Goal: Information Seeking & Learning: Check status

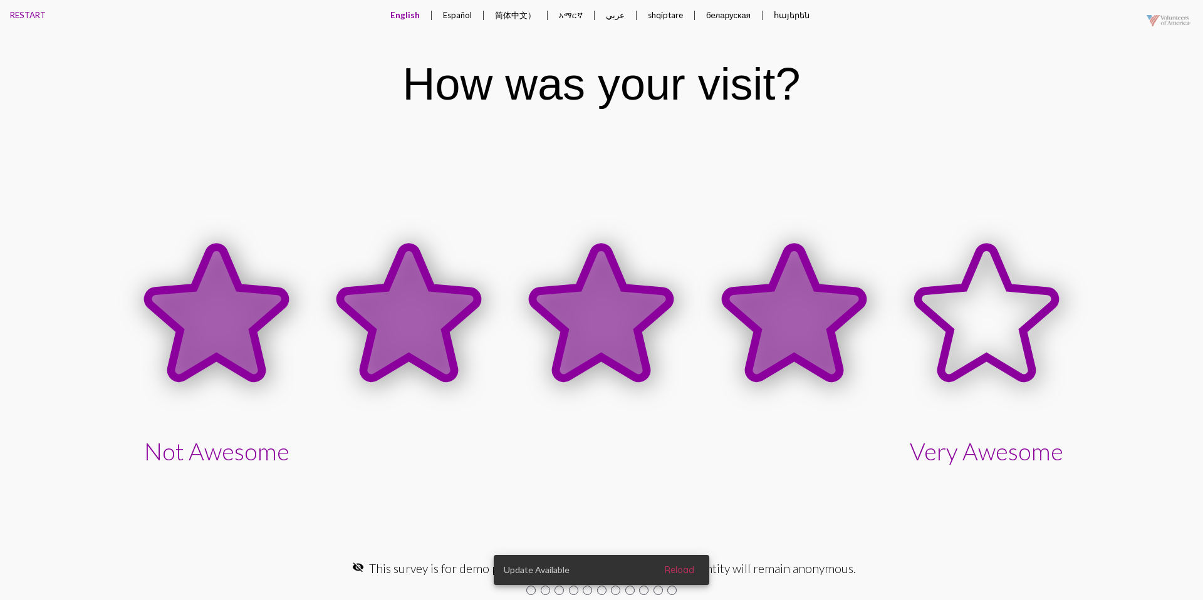
click at [770, 309] on icon at bounding box center [794, 312] width 137 height 131
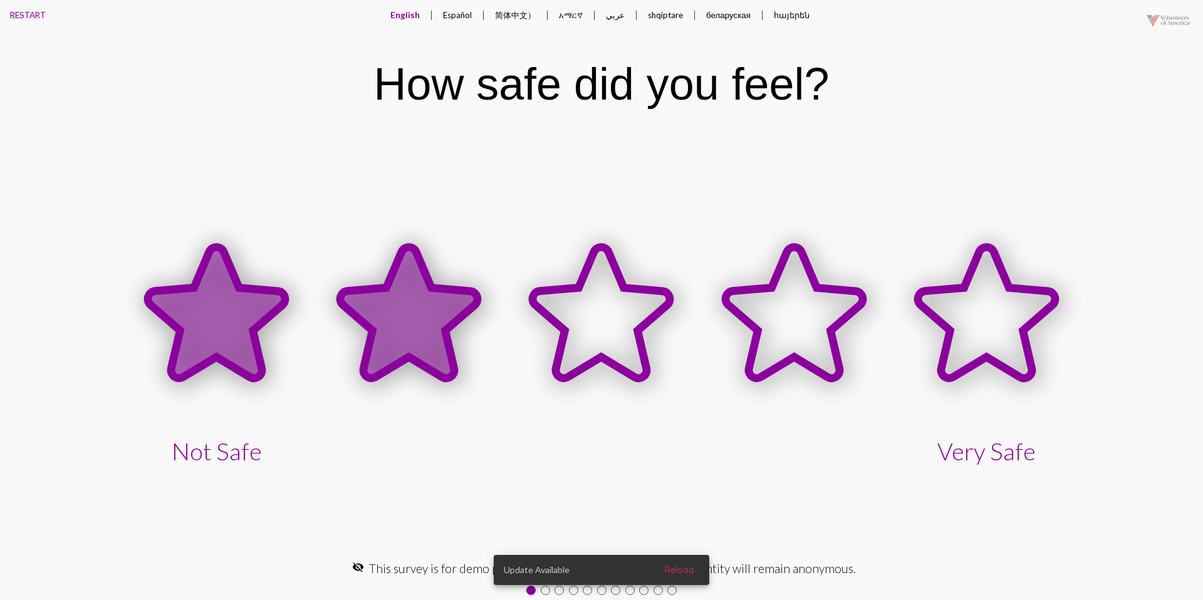
click at [437, 298] on icon at bounding box center [408, 312] width 137 height 131
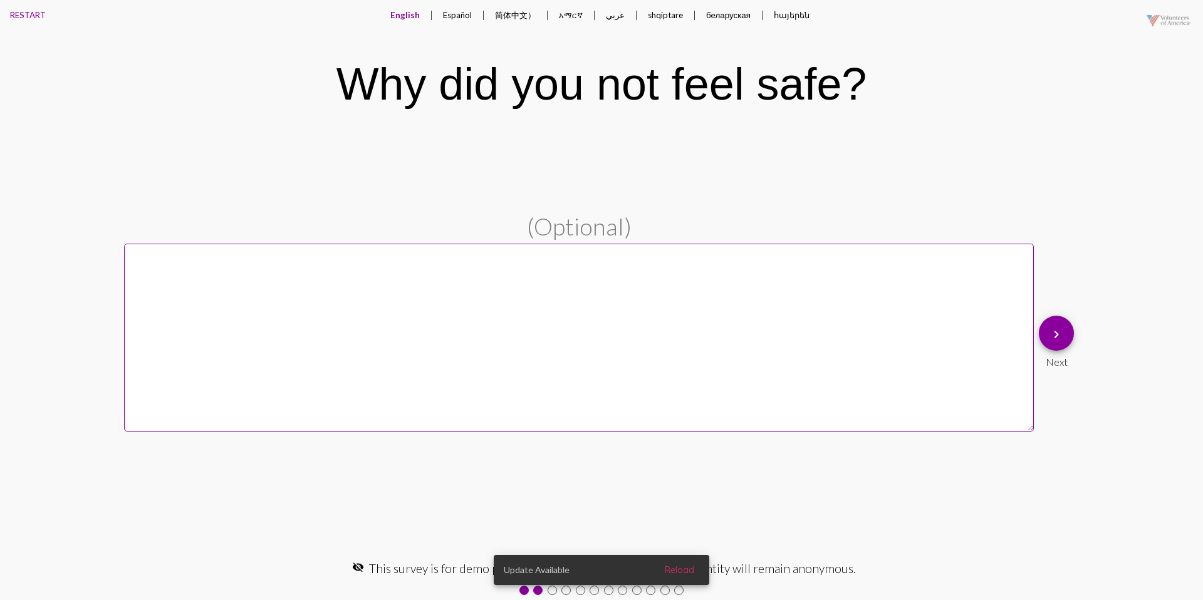
click at [1048, 333] on button "keyboard_arrow_right" at bounding box center [1056, 333] width 35 height 35
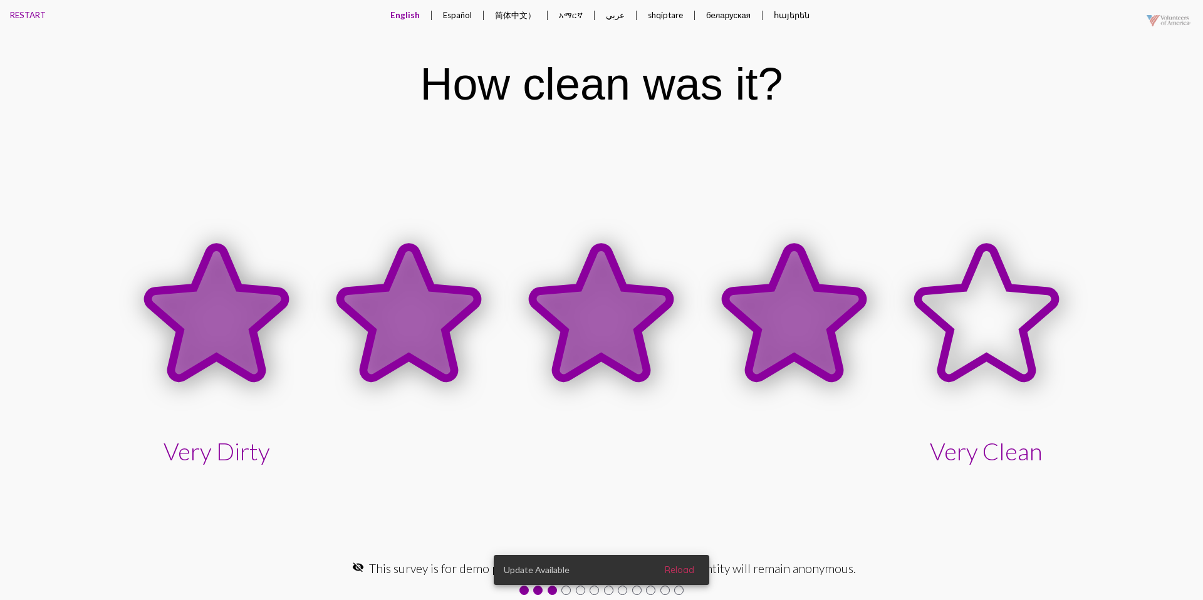
click at [862, 322] on icon at bounding box center [794, 315] width 192 height 192
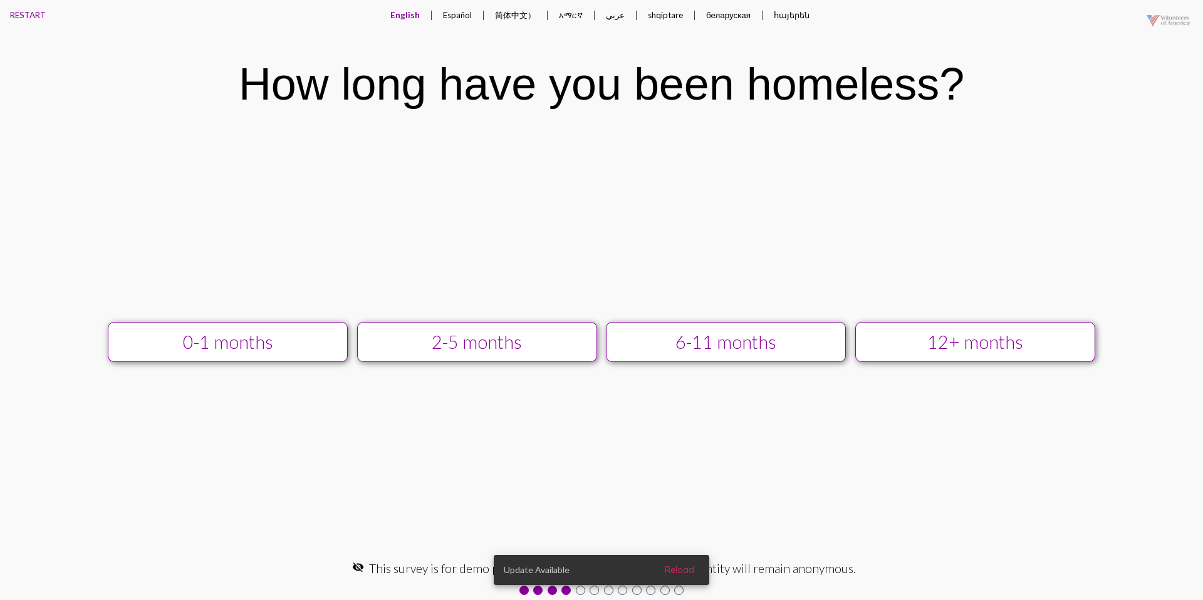
click at [917, 337] on div "12+ months" at bounding box center [975, 342] width 215 height 21
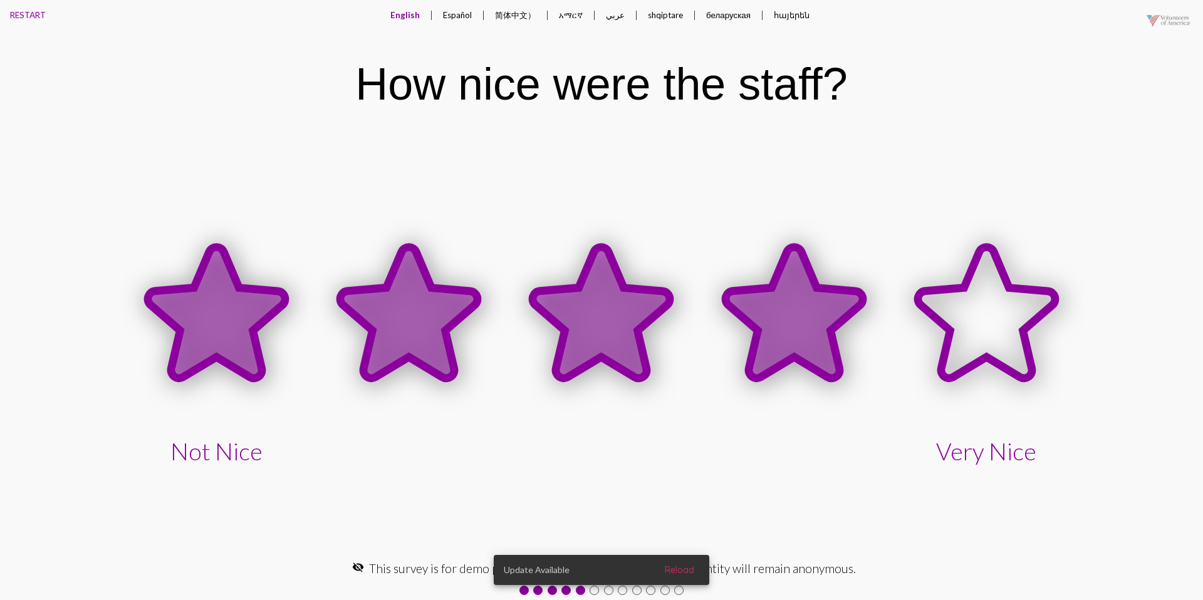
click at [790, 311] on icon at bounding box center [794, 312] width 137 height 131
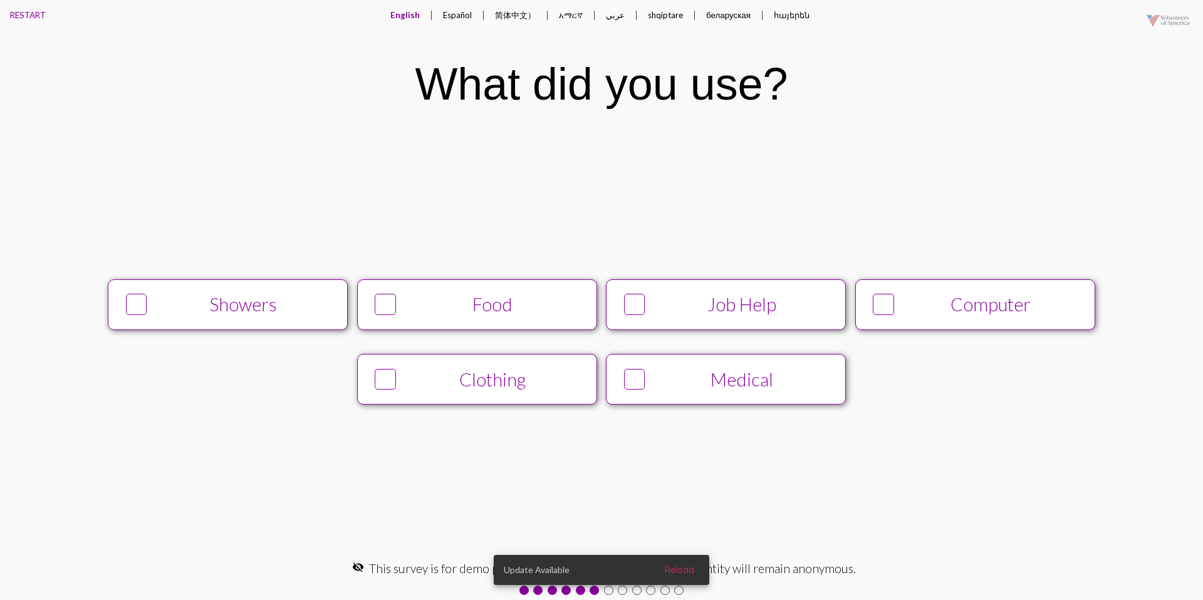
click at [271, 302] on div "Showers" at bounding box center [244, 304] width 184 height 21
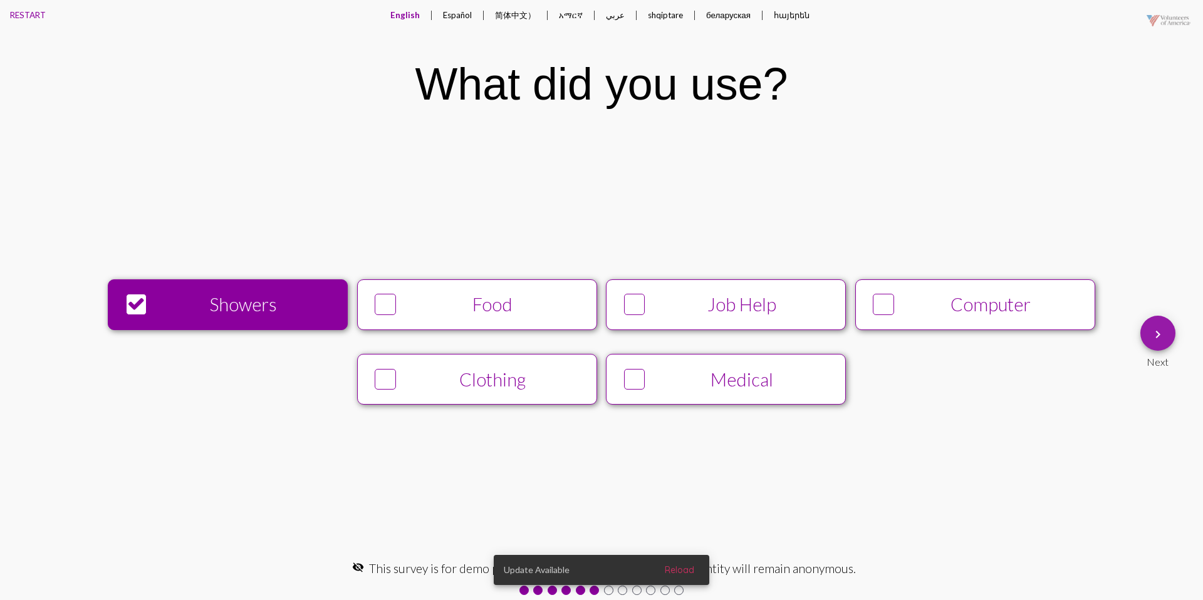
click at [1145, 325] on button "keyboard_arrow_right" at bounding box center [1158, 333] width 35 height 35
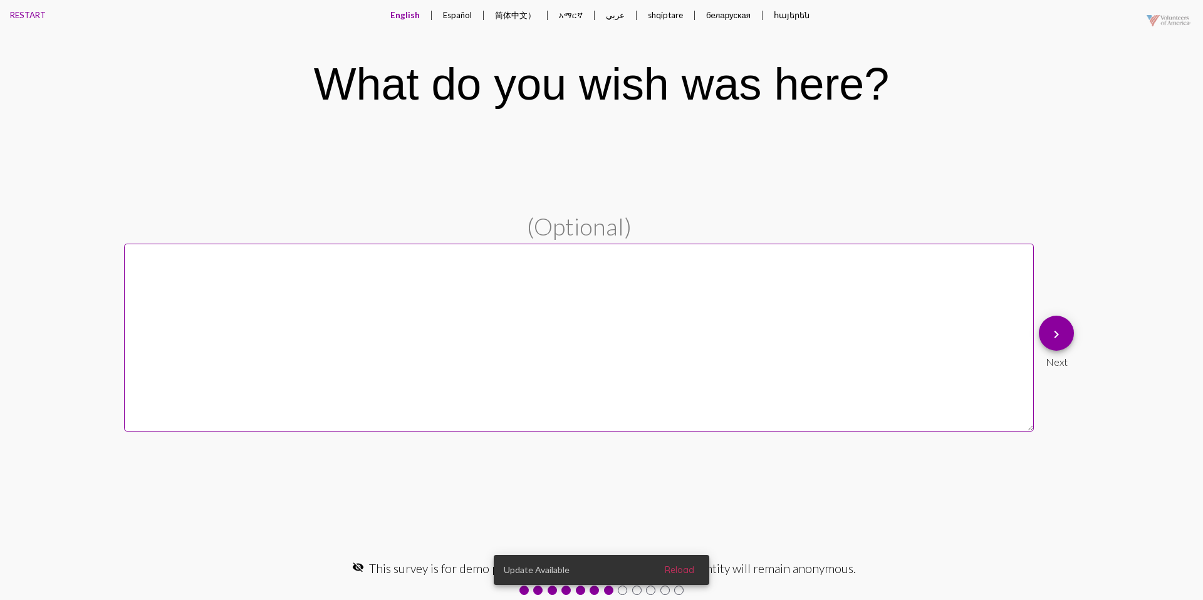
click at [454, 16] on button "Español" at bounding box center [457, 15] width 49 height 30
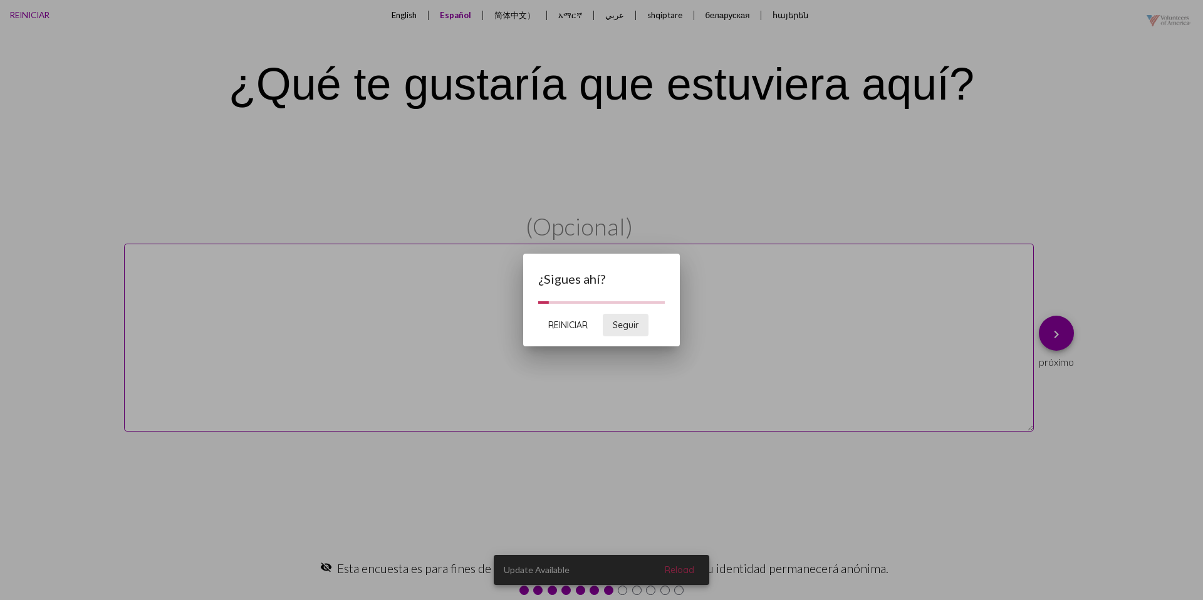
click at [621, 325] on span "Seguir" at bounding box center [626, 325] width 26 height 11
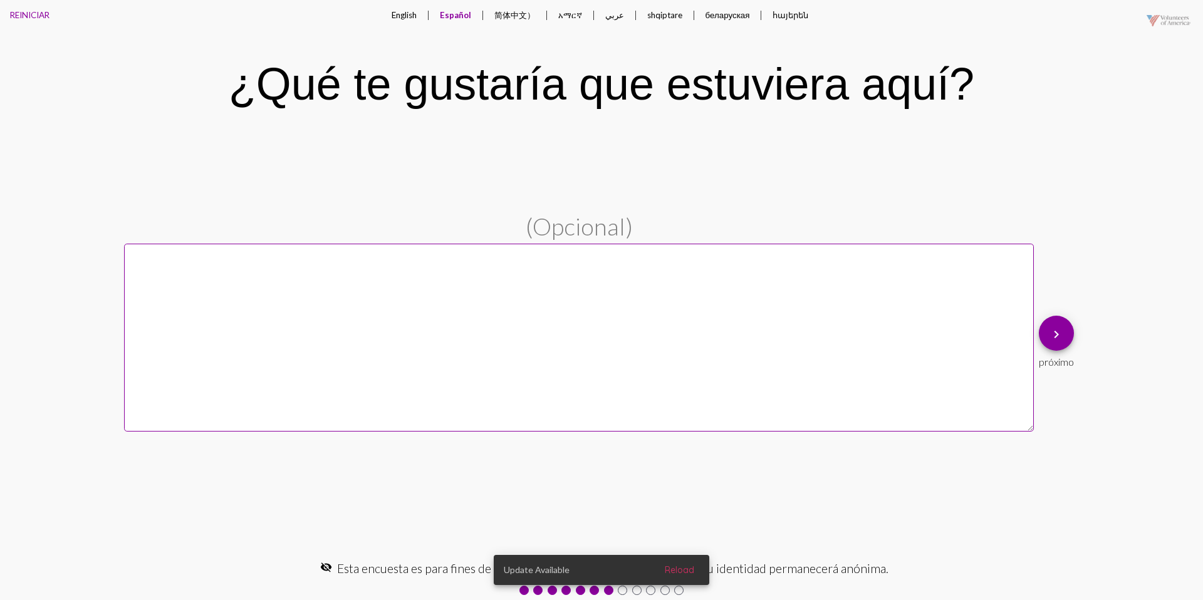
click at [404, 16] on button "English" at bounding box center [404, 15] width 45 height 30
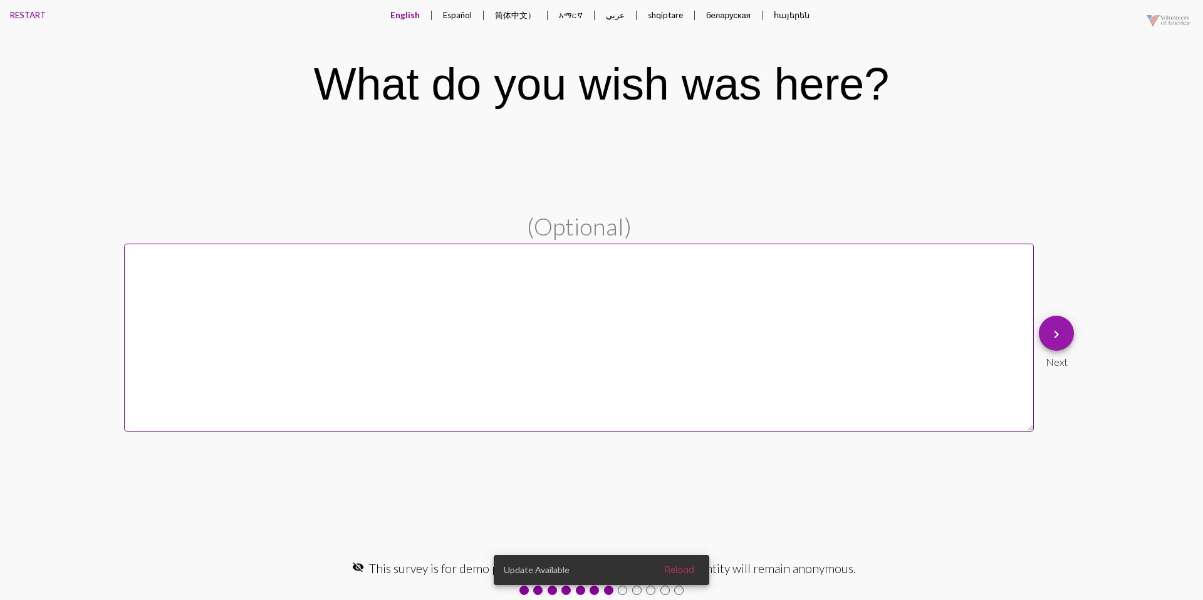
click at [1060, 327] on mat-icon "keyboard_arrow_right" at bounding box center [1056, 334] width 15 height 15
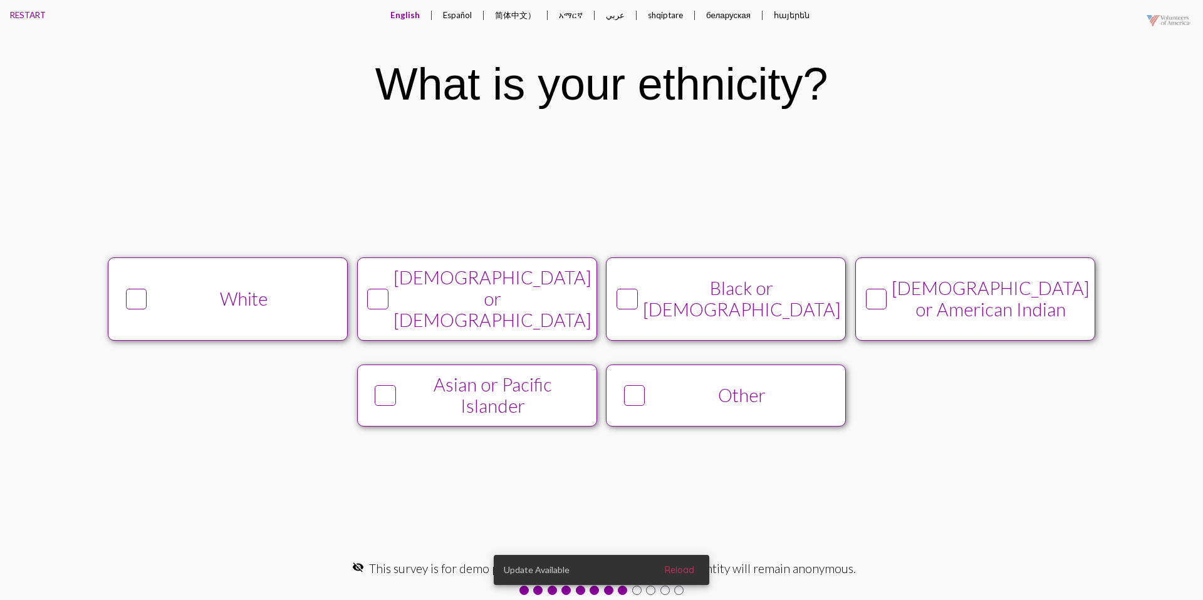
click at [281, 305] on div "White" at bounding box center [244, 298] width 184 height 21
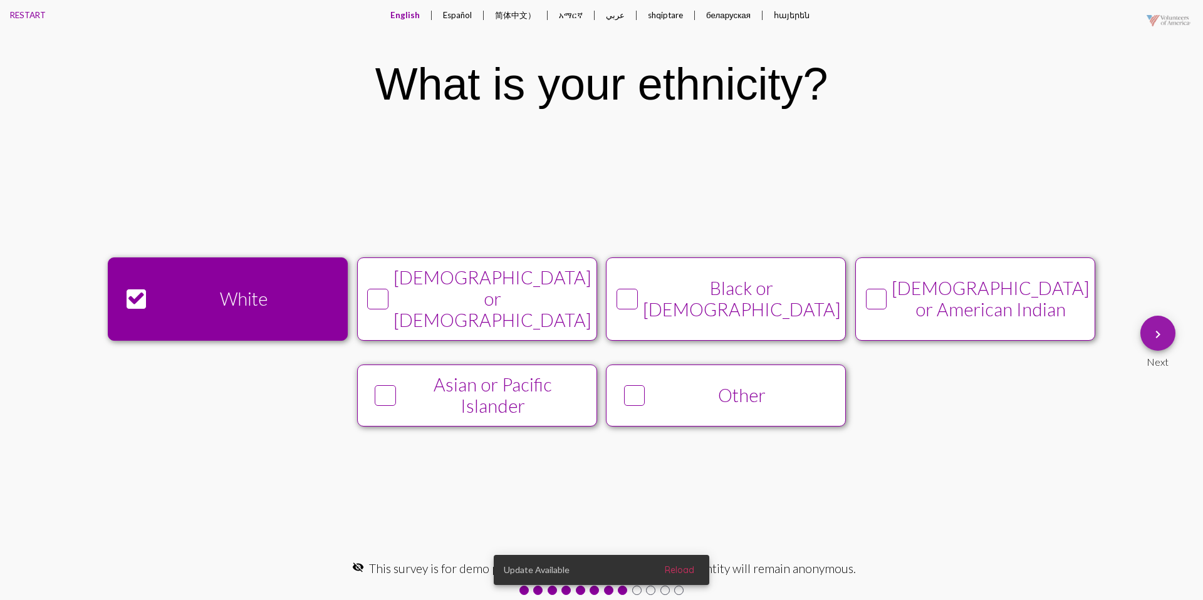
click at [1142, 330] on button "keyboard_arrow_right" at bounding box center [1158, 333] width 35 height 35
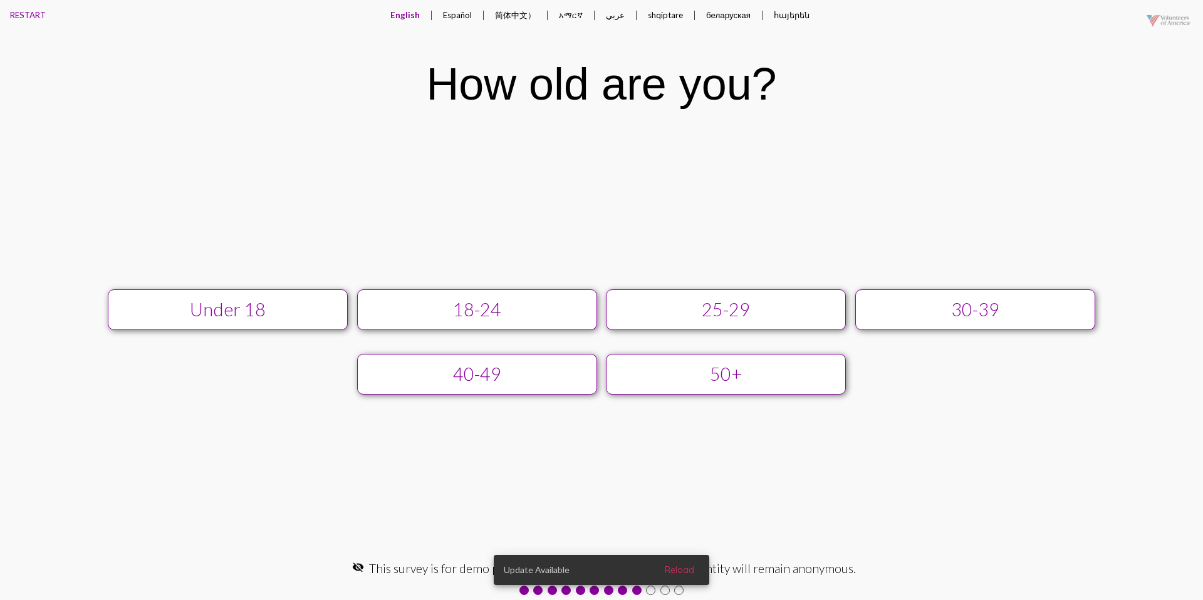
click at [669, 296] on button "25-29" at bounding box center [726, 310] width 240 height 41
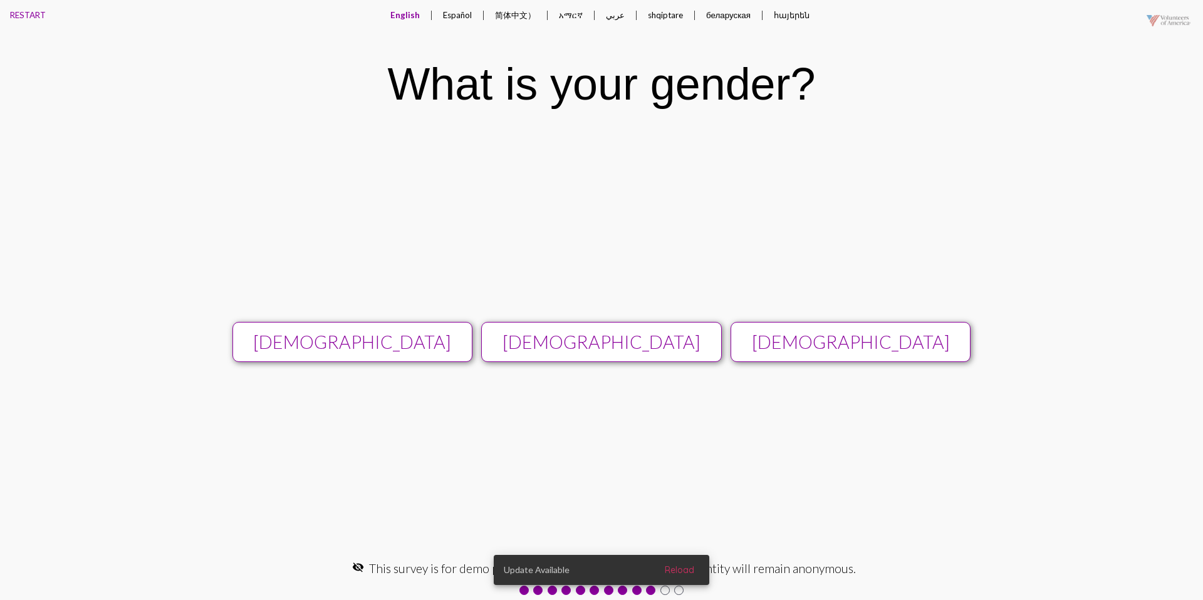
click at [648, 335] on div "[DEMOGRAPHIC_DATA]" at bounding box center [601, 342] width 215 height 21
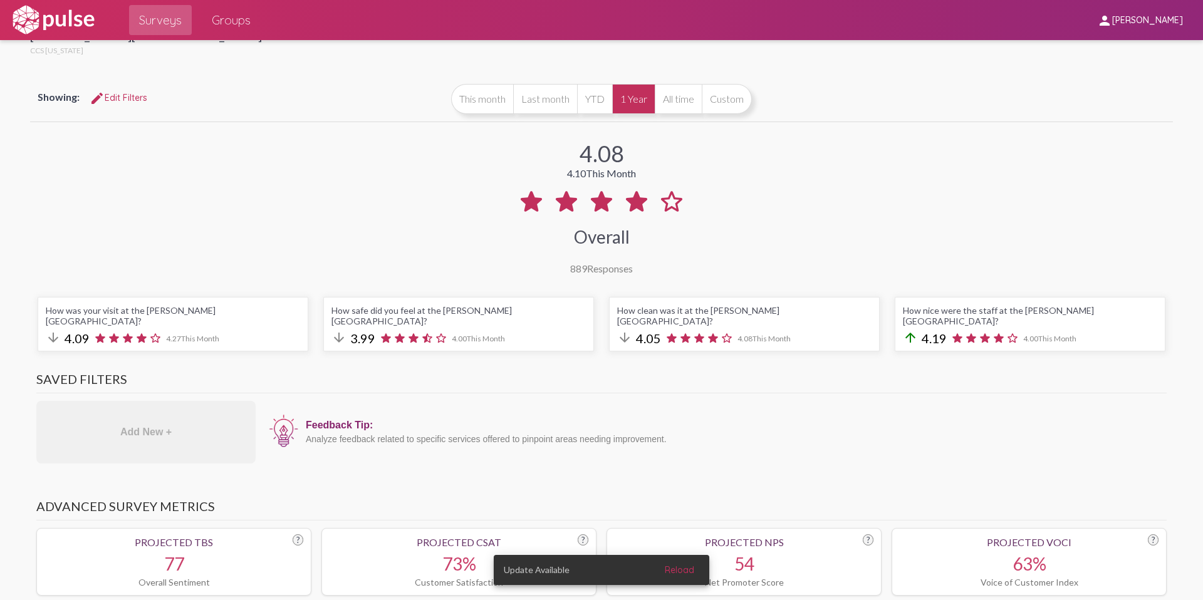
scroll to position [33, 0]
click at [121, 90] on button "edit Edit Filters" at bounding box center [119, 96] width 78 height 23
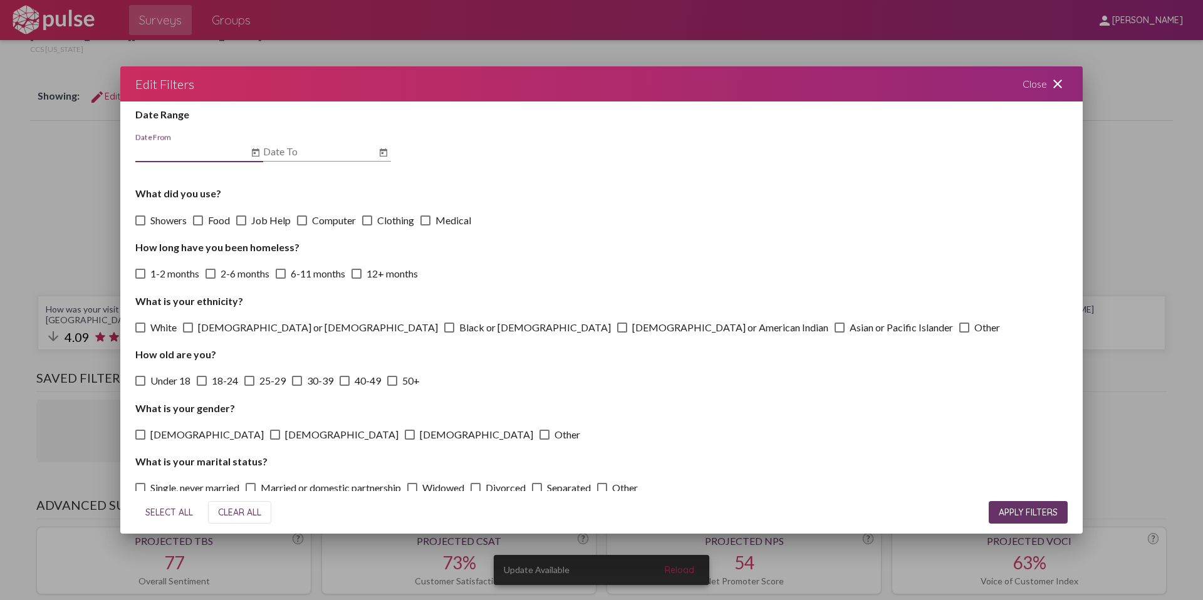
scroll to position [31, 0]
click at [1031, 90] on div "Close close" at bounding box center [1045, 83] width 75 height 35
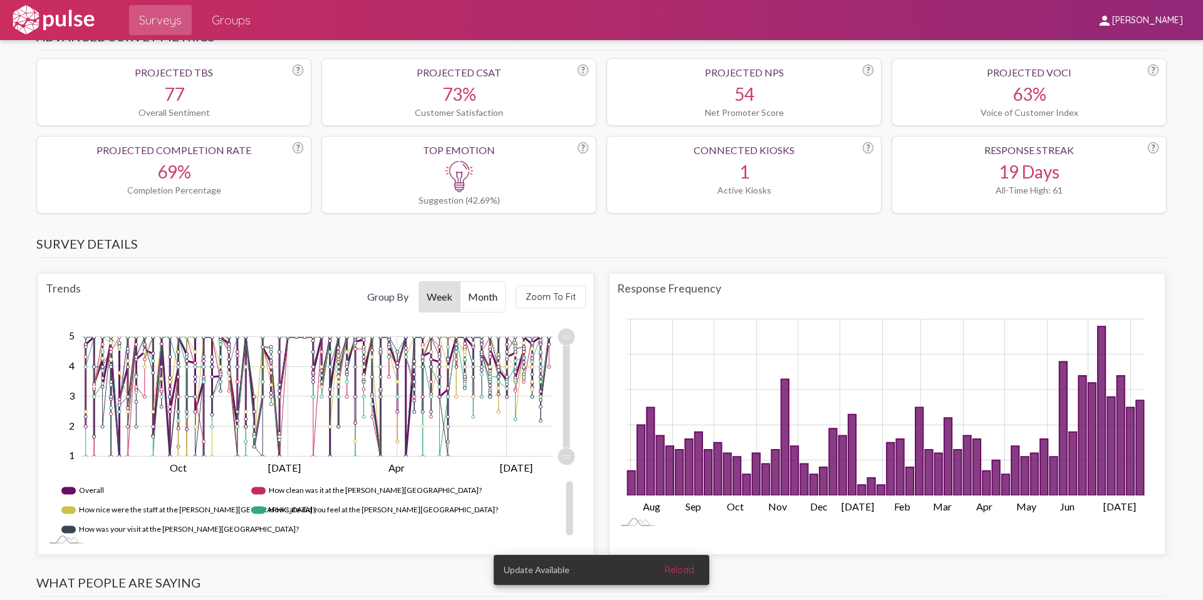
scroll to position [503, 0]
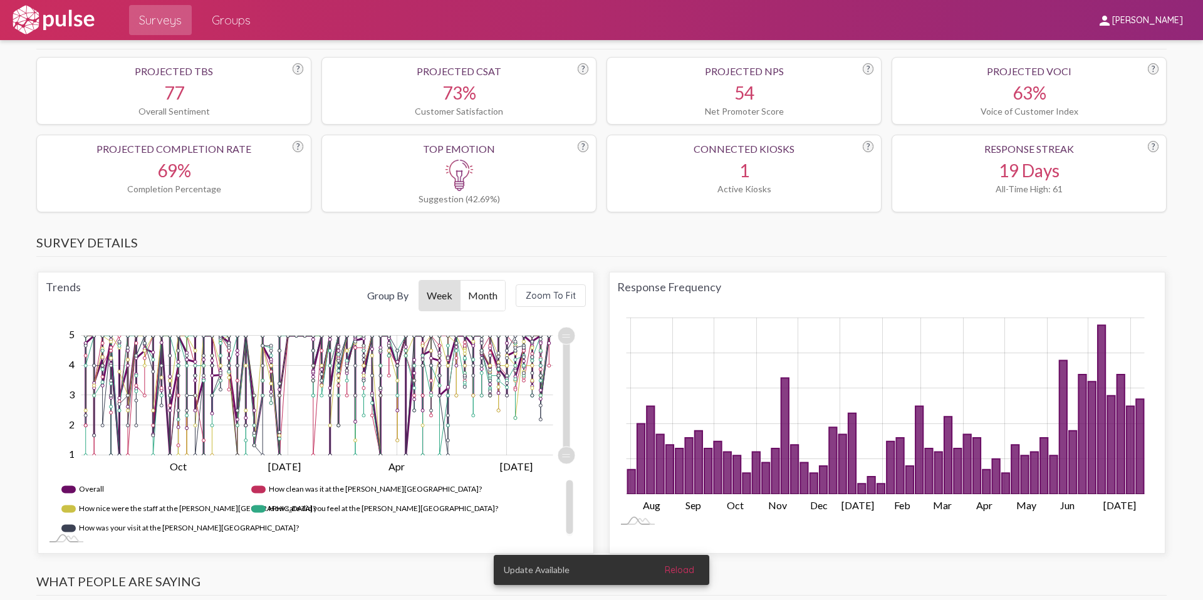
click at [563, 290] on span "Zoom To Fit" at bounding box center [551, 295] width 50 height 11
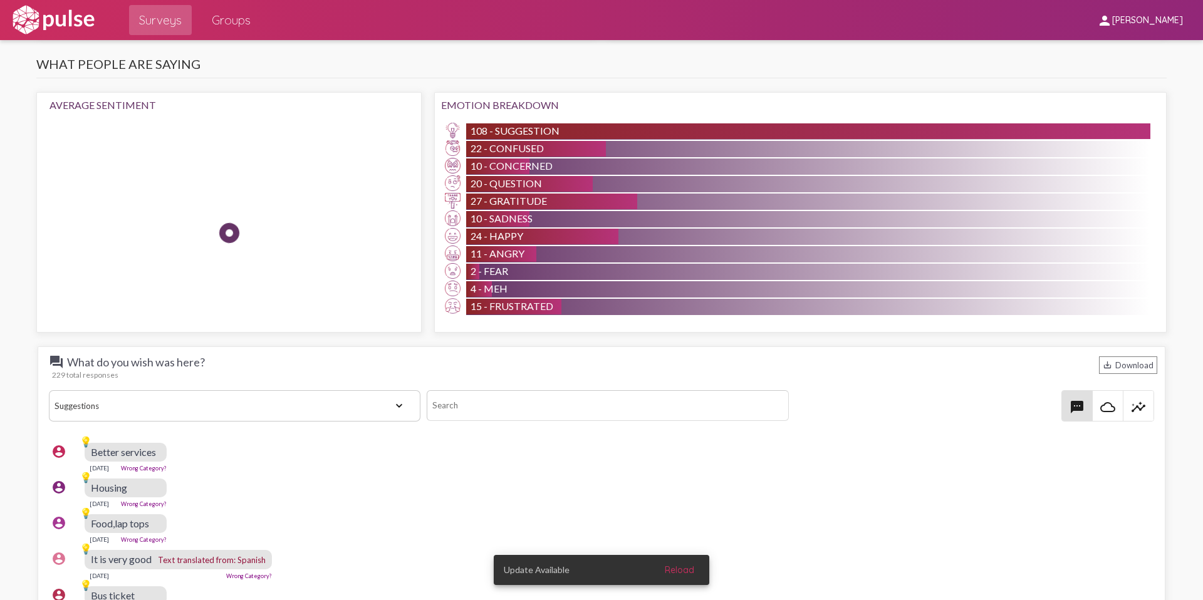
scroll to position [1022, 0]
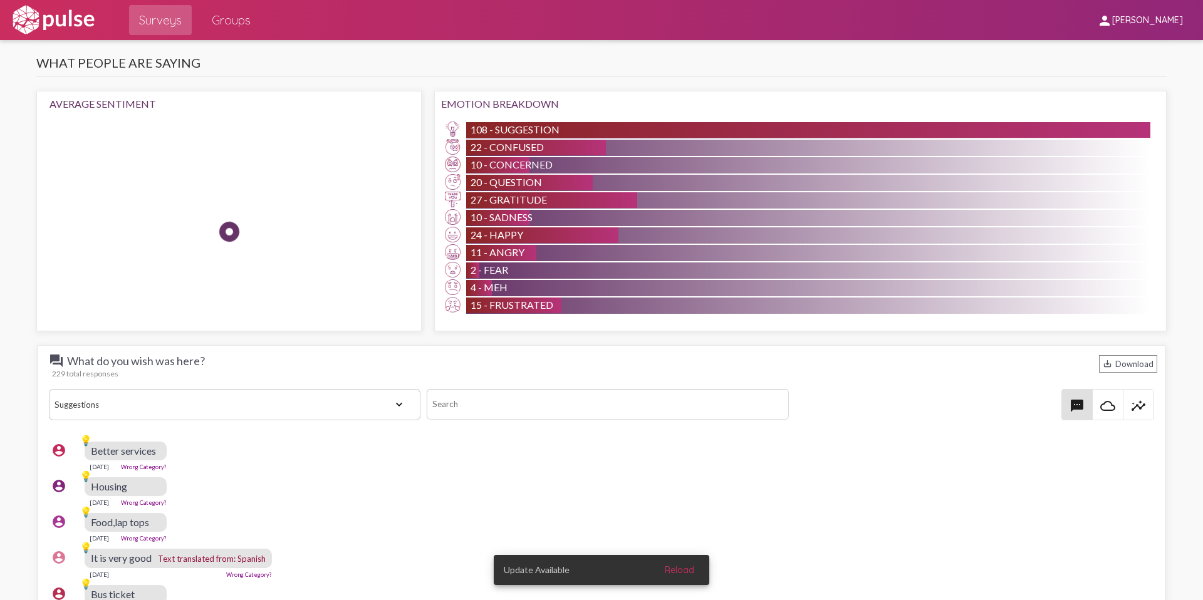
click at [295, 396] on select "View All Positive Neutral Negative Happy Meh Suggestions Angry Disgust Sadness …" at bounding box center [235, 404] width 372 height 31
click at [49, 389] on select "View All Positive Neutral Negative Happy Meh Suggestions Angry Disgust Sadness …" at bounding box center [235, 404] width 372 height 31
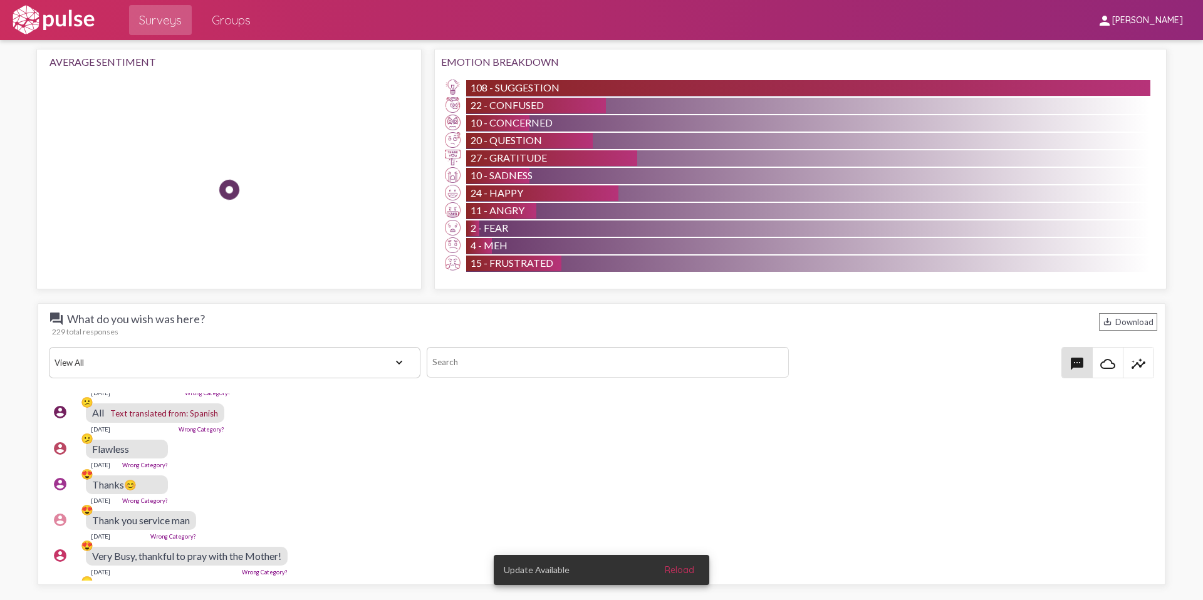
scroll to position [389, 2]
click at [244, 357] on select "View All Positive Neutral Negative Happy Meh Suggestions Angry Disgust Sadness …" at bounding box center [235, 362] width 372 height 31
select select "Suggestion"
click at [49, 347] on select "View All Positive Neutral Negative Happy Meh Suggestions Angry Disgust Sadness …" at bounding box center [235, 362] width 372 height 31
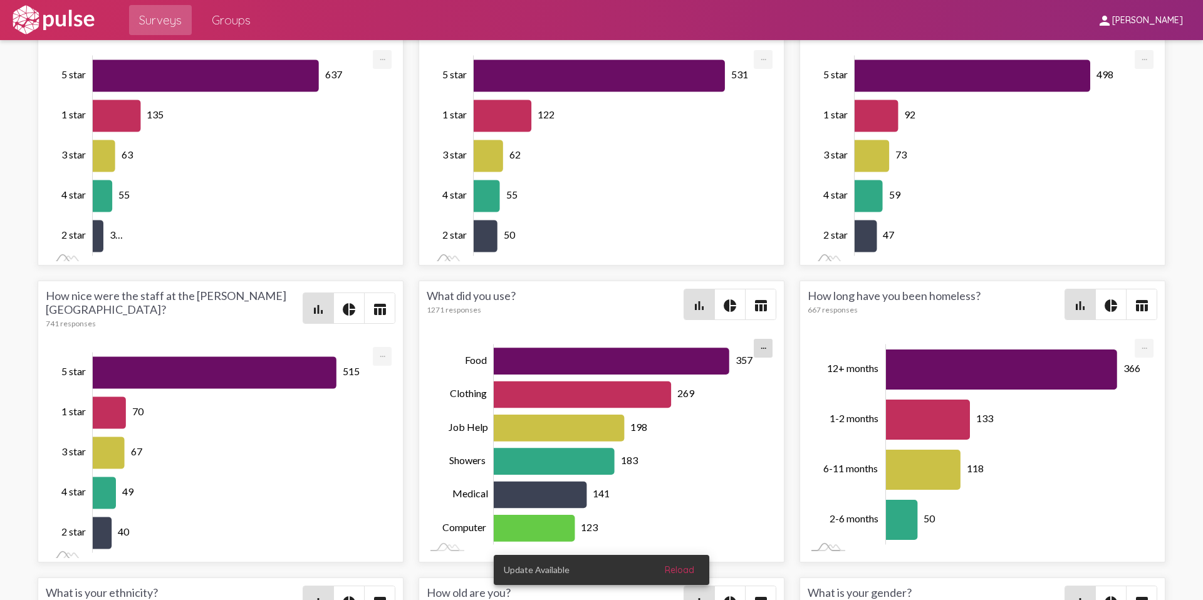
scroll to position [0, 0]
